Goal: Task Accomplishment & Management: Manage account settings

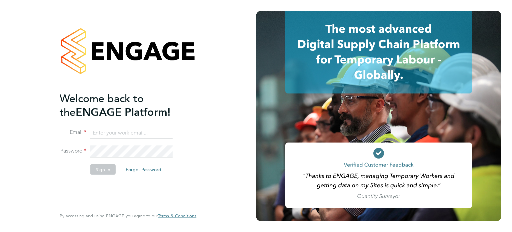
type input "Richard.walsh@vistry.co.uk"
click at [108, 170] on button "Sign In" at bounding box center [102, 169] width 25 height 11
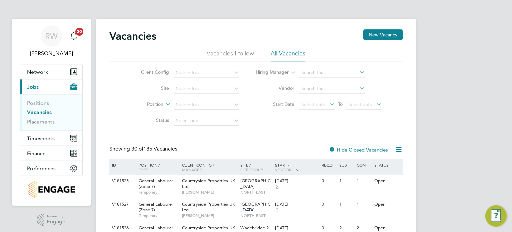
click at [39, 110] on link "Vacancies" at bounding box center [39, 112] width 25 height 6
click at [183, 90] on input at bounding box center [207, 88] width 66 height 9
click at [195, 96] on li "Ferriby Field, Scartho" at bounding box center [208, 97] width 71 height 9
type input "Ferriby Field, Scartho"
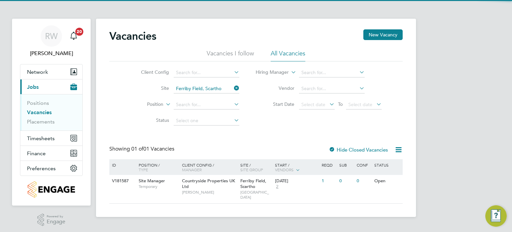
scroll to position [1, 0]
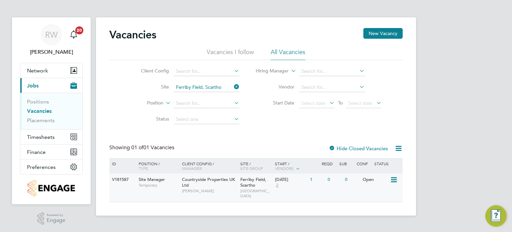
click at [233, 188] on span "Adam Bouncer" at bounding box center [209, 190] width 55 height 5
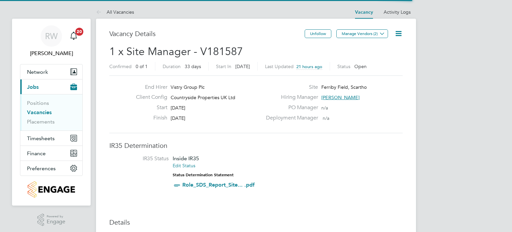
scroll to position [20, 47]
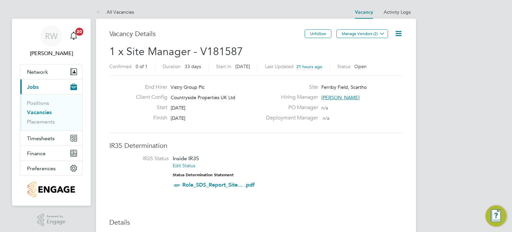
click at [398, 34] on icon at bounding box center [398, 33] width 8 height 8
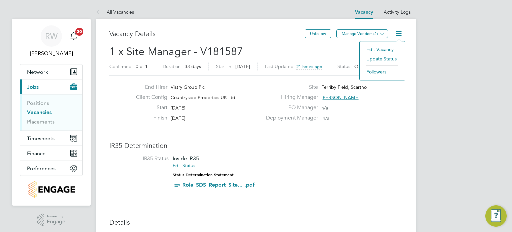
click at [376, 50] on li "Edit Vacancy" at bounding box center [382, 49] width 39 height 9
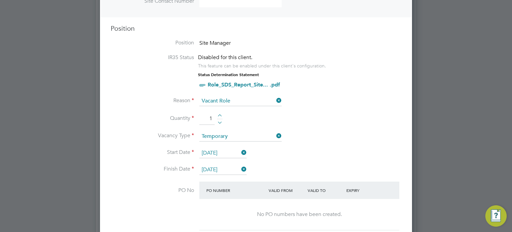
scroll to position [328, 0]
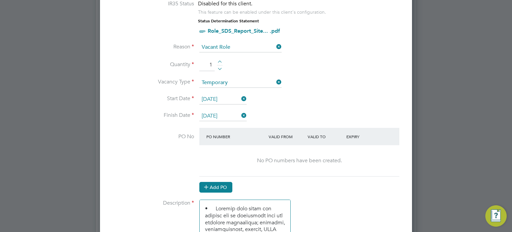
click at [215, 183] on button "Add PO" at bounding box center [215, 187] width 33 height 11
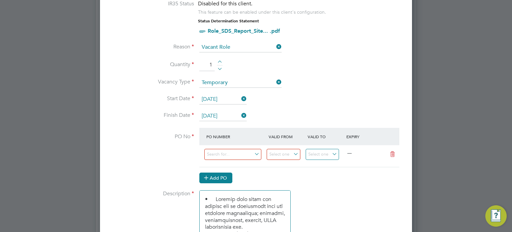
scroll to position [876, 312]
click at [227, 154] on input at bounding box center [232, 154] width 57 height 11
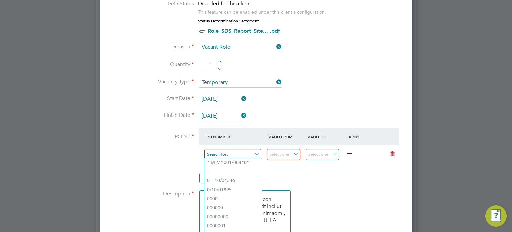
paste input "YZ087/00046"
type input "YZ087/00046"
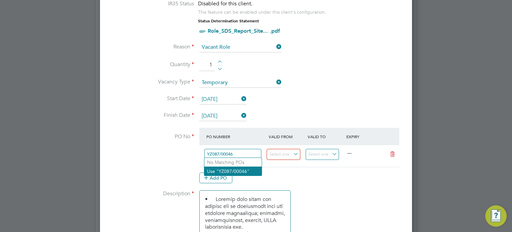
click at [228, 172] on li "Use "YZ087/00046"" at bounding box center [232, 170] width 57 height 9
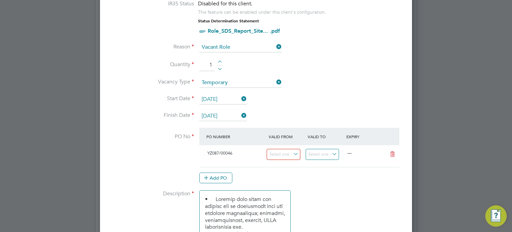
scroll to position [11, 63]
click at [275, 151] on input at bounding box center [284, 154] width 34 height 11
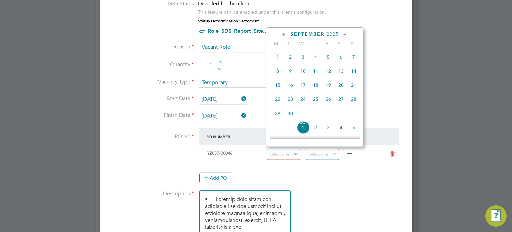
scroll to position [142, 0]
click at [277, 59] on span "Sep 1" at bounding box center [277, 57] width 13 height 13
type input "01 Sep 2025"
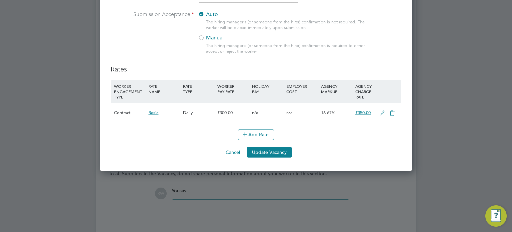
scroll to position [737, 0]
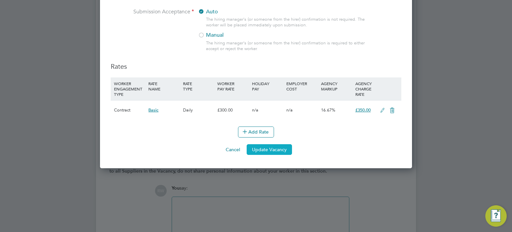
click at [272, 149] on button "Update Vacancy" at bounding box center [269, 149] width 45 height 11
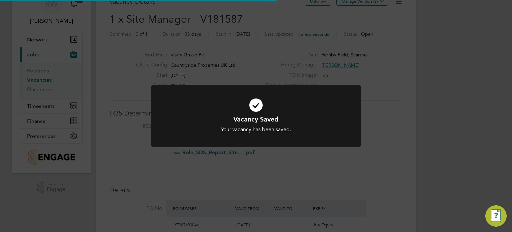
scroll to position [0, 0]
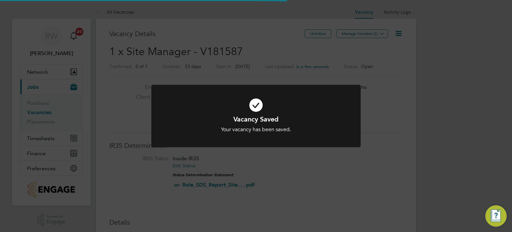
click at [375, 149] on div "Vacancy Saved Your vacancy has been saved. Cancel Okay" at bounding box center [256, 116] width 512 height 232
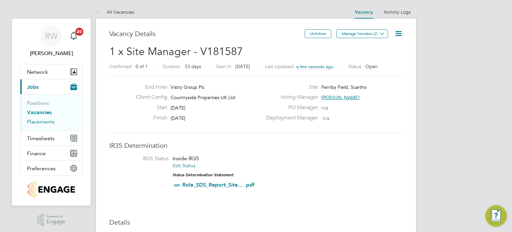
click at [35, 122] on link "Placements" at bounding box center [41, 121] width 28 height 6
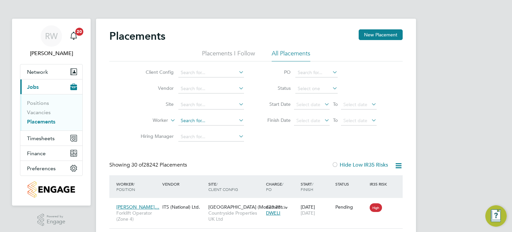
scroll to position [6, 32]
click at [192, 119] on input at bounding box center [211, 120] width 66 height 9
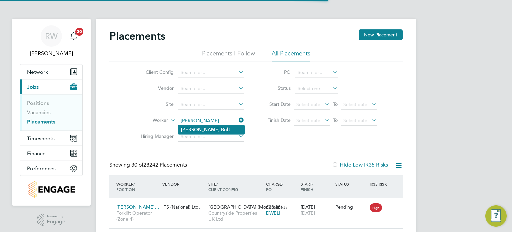
click at [196, 127] on b "Chester" at bounding box center [200, 130] width 39 height 6
type input "Chester Bolt"
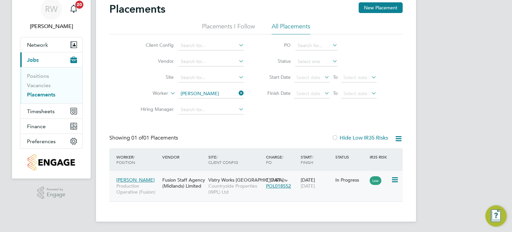
click at [205, 182] on div "Fusion Staff Agency (Midlands) Limited" at bounding box center [184, 182] width 46 height 19
click at [237, 93] on icon at bounding box center [237, 92] width 0 height 9
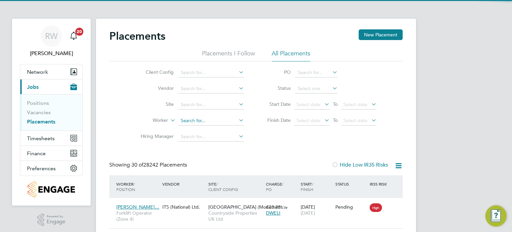
scroll to position [3, 3]
click at [200, 116] on input at bounding box center [211, 120] width 66 height 9
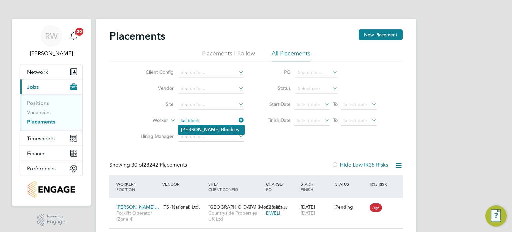
click at [221, 128] on b "Block" at bounding box center [227, 130] width 12 height 6
type input "[PERSON_NAME]"
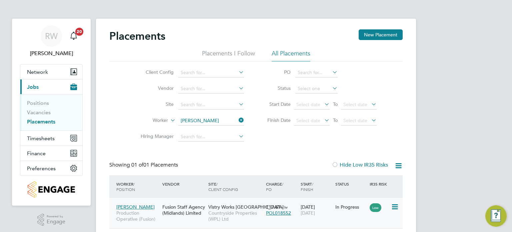
click at [224, 211] on span "Countryside Properties (WPL) Ltd" at bounding box center [235, 216] width 54 height 12
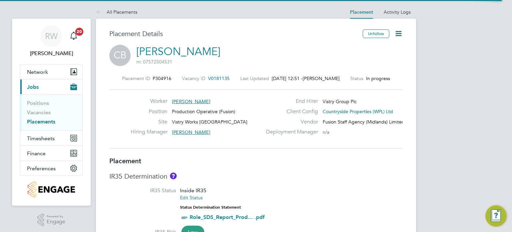
click at [402, 29] on icon at bounding box center [398, 33] width 8 height 8
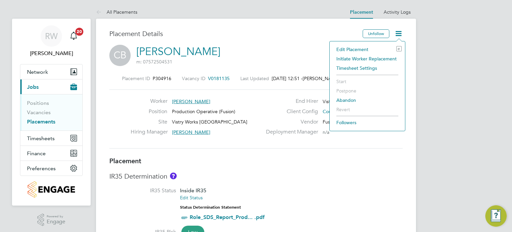
click at [363, 51] on li "Edit Placement e" at bounding box center [367, 49] width 69 height 9
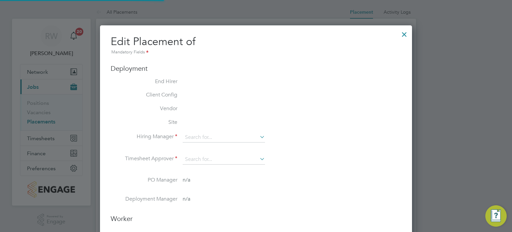
type input "[PERSON_NAME]"
type input "[DATE]"
type input "07:00"
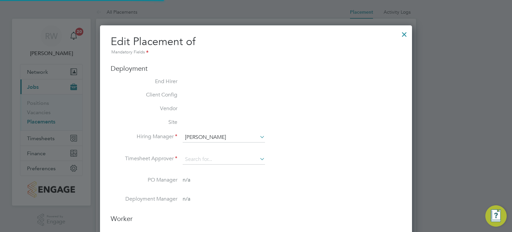
type input "15:00"
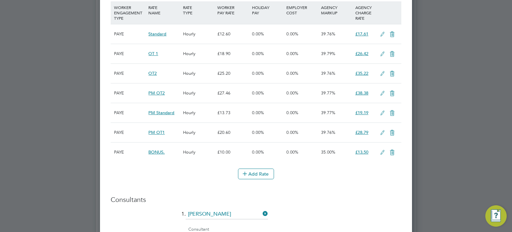
click at [393, 151] on icon at bounding box center [392, 152] width 8 height 5
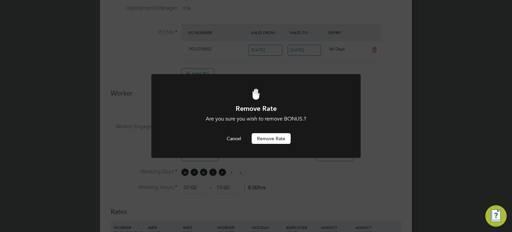
click at [281, 138] on button "Remove rate" at bounding box center [271, 138] width 39 height 11
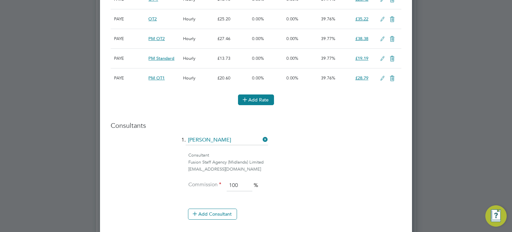
click at [262, 97] on button "Add Rate" at bounding box center [256, 99] width 36 height 11
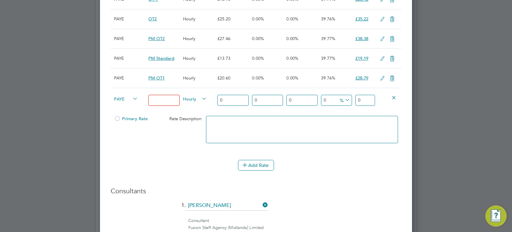
click at [164, 97] on input at bounding box center [163, 100] width 31 height 11
type input "BONUS"
click at [193, 99] on span "Hourly" at bounding box center [195, 98] width 24 height 7
click at [194, 120] on li "PIECE" at bounding box center [195, 121] width 29 height 8
drag, startPoint x: 230, startPoint y: 100, endPoint x: 210, endPoint y: 104, distance: 19.7
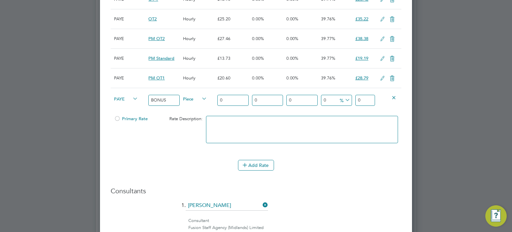
click at [210, 104] on div "PAYE BONUS Piece 0 0 n/a 0 n/a 0 0 % 0" at bounding box center [256, 100] width 291 height 25
type input "1"
type input "10"
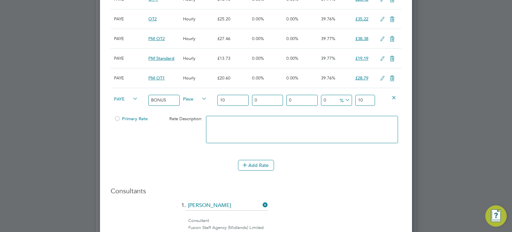
type input "10"
type input "-90"
type input "1"
type input "30"
type input "13"
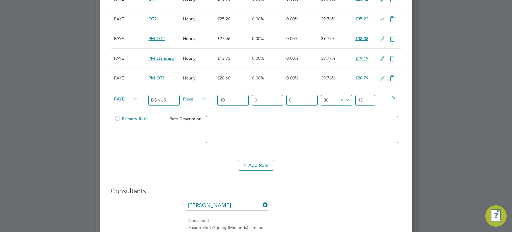
type input "35"
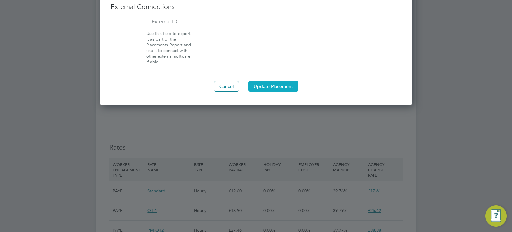
type input "13.5"
click at [273, 83] on button "Update Placement" at bounding box center [273, 86] width 50 height 11
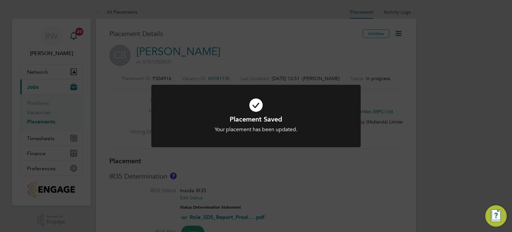
click at [371, 166] on div "Placement Saved Your placement has been updated. Cancel Okay" at bounding box center [256, 116] width 512 height 232
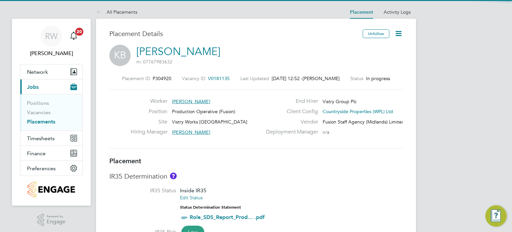
click at [396, 36] on icon at bounding box center [398, 33] width 8 height 8
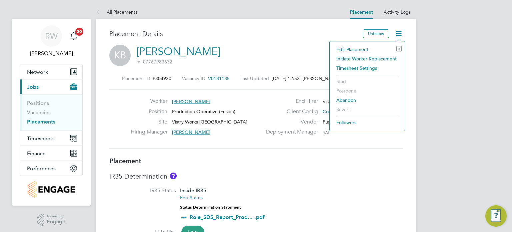
click at [365, 49] on li "Edit Placement e" at bounding box center [367, 49] width 69 height 9
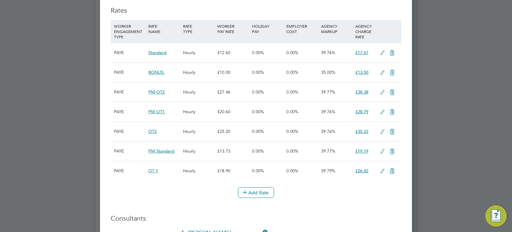
click at [393, 70] on icon at bounding box center [392, 72] width 8 height 5
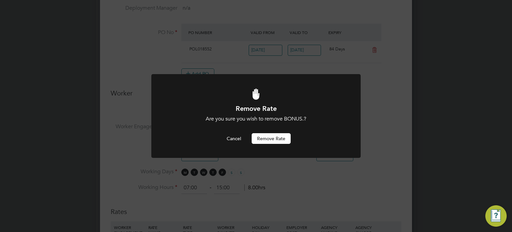
click at [277, 137] on button "Remove rate" at bounding box center [271, 138] width 39 height 11
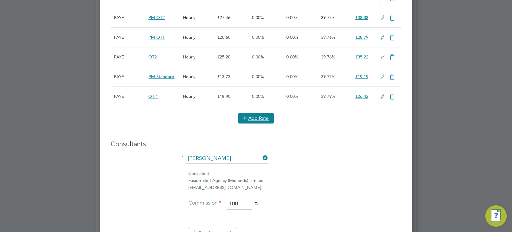
click at [261, 113] on button "Add Rate" at bounding box center [256, 118] width 36 height 11
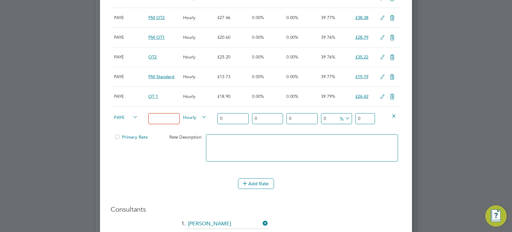
click at [153, 118] on input at bounding box center [163, 118] width 31 height 11
type input "BONUS"
click at [197, 116] on span "Hourly" at bounding box center [195, 116] width 24 height 7
click at [193, 141] on li "PIECE" at bounding box center [195, 139] width 29 height 8
drag, startPoint x: 230, startPoint y: 118, endPoint x: 184, endPoint y: 128, distance: 46.5
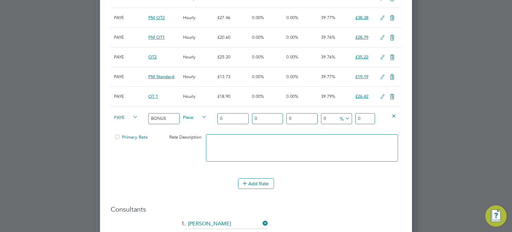
click at [184, 128] on div "PAYE BONUS Piece 0 0 n/a 0 n/a 0 0 % 0 Primary Rate Rate Description:" at bounding box center [256, 138] width 291 height 65
type input "1"
type input "10"
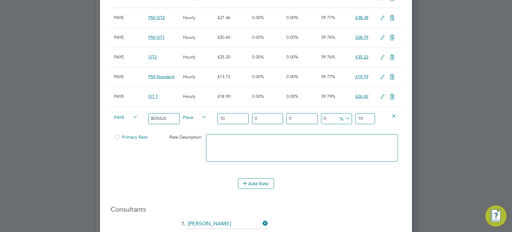
type input "10"
type input "-90"
type input "1"
type input "30"
type input "13"
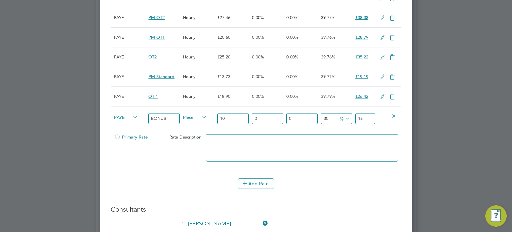
type input "35"
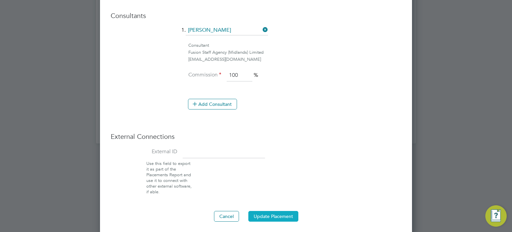
type input "13.5"
click at [259, 214] on button "Update Placement" at bounding box center [273, 216] width 50 height 11
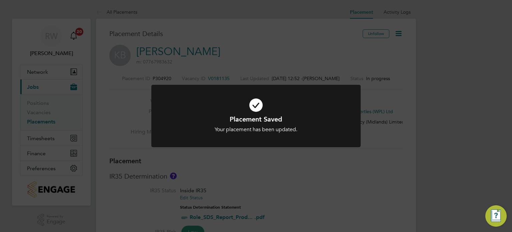
click at [302, 144] on div at bounding box center [255, 116] width 209 height 62
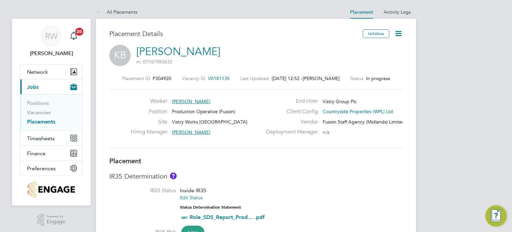
click at [45, 124] on link "Placements" at bounding box center [41, 121] width 28 height 6
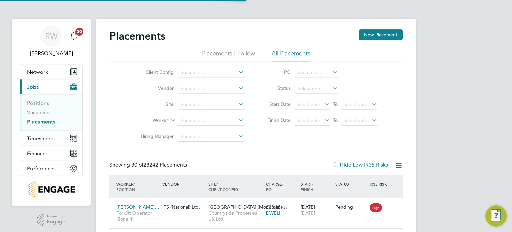
scroll to position [25, 58]
click at [196, 120] on input at bounding box center [211, 120] width 66 height 9
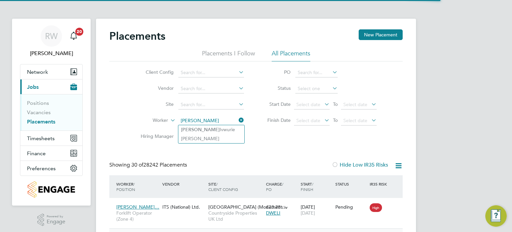
type input "[PERSON_NAME]"
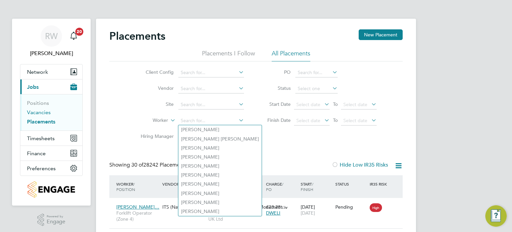
click at [42, 113] on link "Vacancies" at bounding box center [39, 112] width 24 height 6
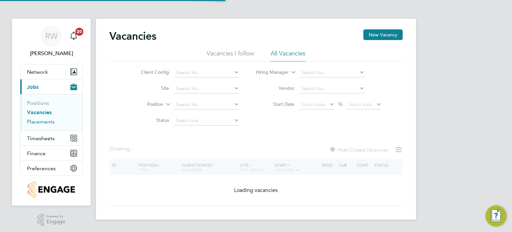
click at [41, 120] on link "Placements" at bounding box center [41, 121] width 28 height 6
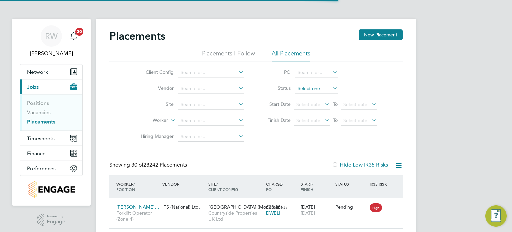
click at [318, 88] on input at bounding box center [316, 88] width 42 height 9
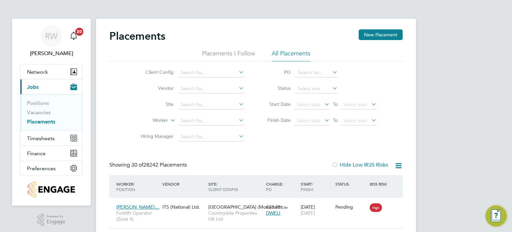
click at [311, 100] on li "Active" at bounding box center [316, 97] width 43 height 9
type input "Active"
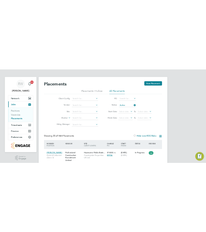
scroll to position [25, 45]
